Goal: Task Accomplishment & Management: Manage account settings

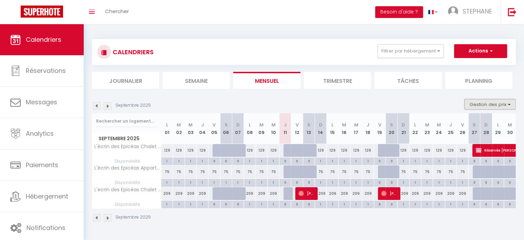
click at [489, 102] on button "Gestion des prix" at bounding box center [490, 104] width 51 height 10
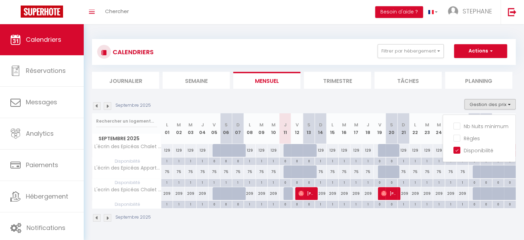
click at [416, 224] on div "Septembre 2025" at bounding box center [304, 218] width 424 height 20
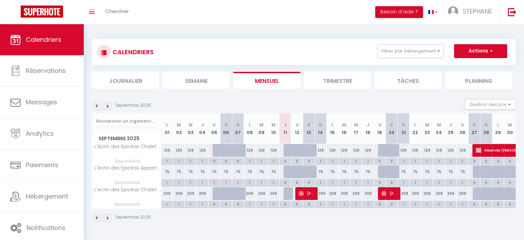
click at [474, 182] on div "0" at bounding box center [474, 182] width 11 height 7
select select
type input "[DATE]"
type input "Dim 28 Septembre 2025"
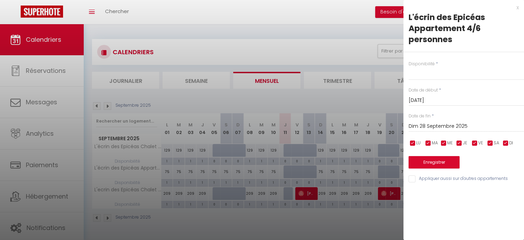
click at [433, 66] on label "Disponibilité" at bounding box center [422, 64] width 26 height 7
click at [429, 74] on select "Disponible Indisponible" at bounding box center [466, 73] width 115 height 13
select select "1"
click at [409, 67] on select "Disponible Indisponible" at bounding box center [466, 73] width 115 height 13
click at [425, 125] on input "Dim 28 Septembre 2025" at bounding box center [466, 126] width 115 height 9
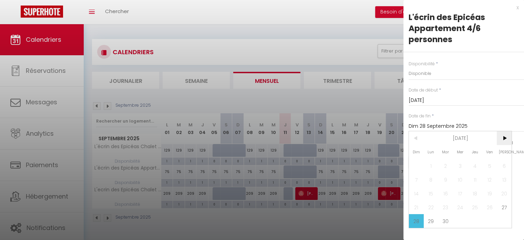
click at [503, 138] on span ">" at bounding box center [504, 138] width 15 height 14
click at [477, 166] on span "2" at bounding box center [475, 166] width 15 height 14
type input "Jeu 02 Octobre 2025"
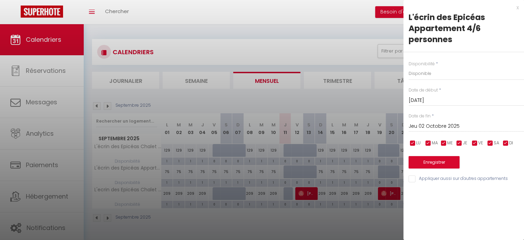
click at [445, 155] on div "Enregistrer" at bounding box center [466, 157] width 115 height 21
click at [433, 164] on button "Enregistrer" at bounding box center [434, 162] width 51 height 12
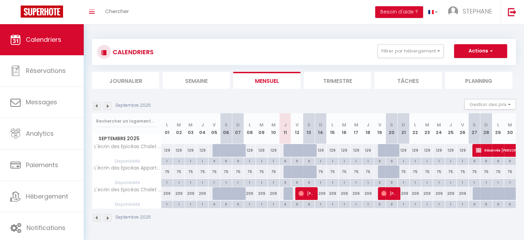
click at [474, 162] on div "0" at bounding box center [474, 160] width 11 height 7
select select
type input "Dim 28 Septembre 2025"
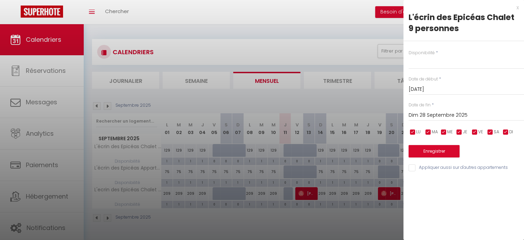
click at [429, 50] on label "Disponibilité" at bounding box center [422, 53] width 26 height 7
click at [425, 59] on select "Disponible Indisponible" at bounding box center [466, 62] width 115 height 13
select select "0"
click at [409, 56] on select "Disponible Indisponible" at bounding box center [466, 62] width 115 height 13
click at [426, 113] on input "Dim 28 Septembre 2025" at bounding box center [466, 115] width 115 height 9
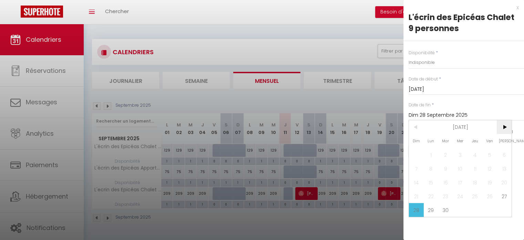
click at [505, 126] on span ">" at bounding box center [504, 127] width 15 height 14
click at [478, 155] on span "2" at bounding box center [475, 155] width 15 height 14
type input "Jeu 02 Octobre 2025"
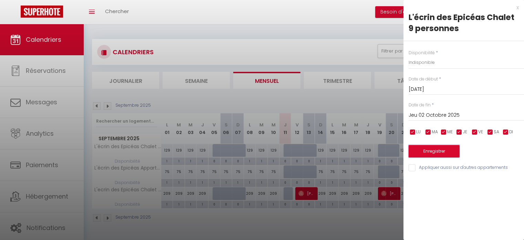
click at [443, 151] on button "Enregistrer" at bounding box center [434, 151] width 51 height 12
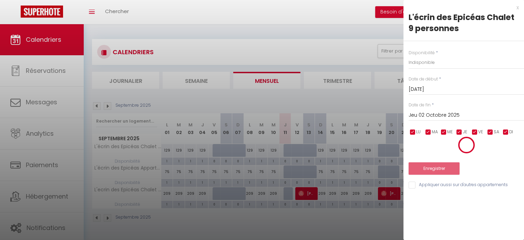
select select "0"
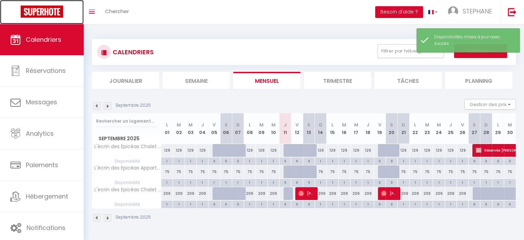
click at [39, 16] on img at bounding box center [42, 12] width 42 height 12
